Goal: Find specific page/section: Find specific page/section

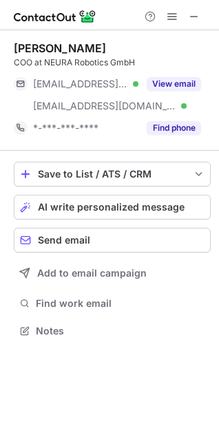
scroll to position [321, 219]
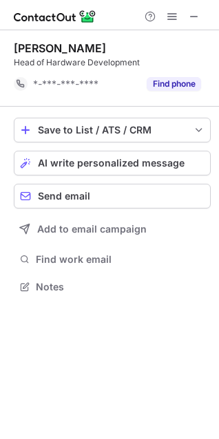
scroll to position [277, 219]
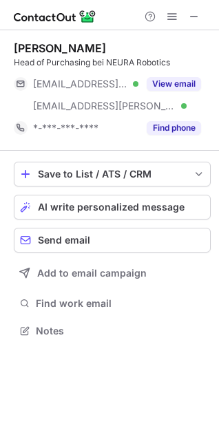
scroll to position [321, 219]
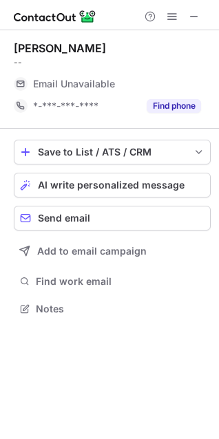
scroll to position [299, 219]
